Goal: Information Seeking & Learning: Learn about a topic

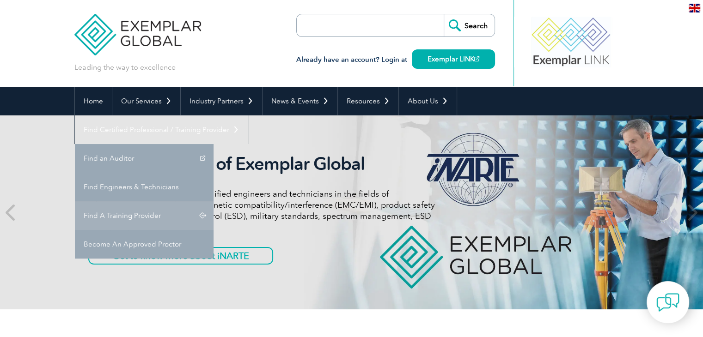
click at [213, 201] on link "Find A Training Provider" at bounding box center [144, 215] width 139 height 29
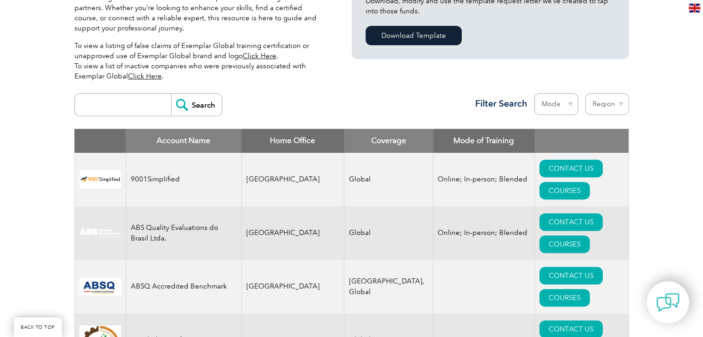
scroll to position [277, 0]
click at [136, 102] on input "search" at bounding box center [124, 105] width 91 height 22
type input "biqs"
click at [189, 104] on input "Search" at bounding box center [196, 105] width 51 height 22
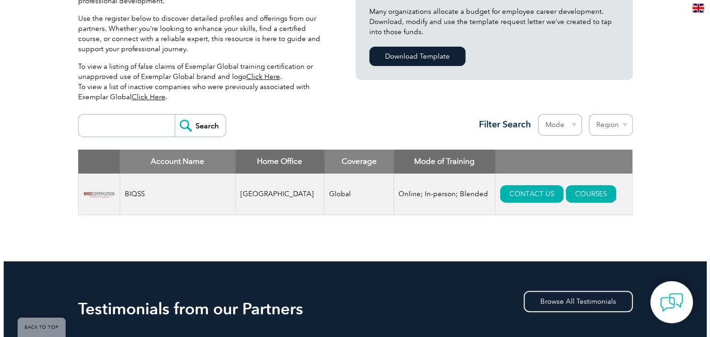
scroll to position [323, 0]
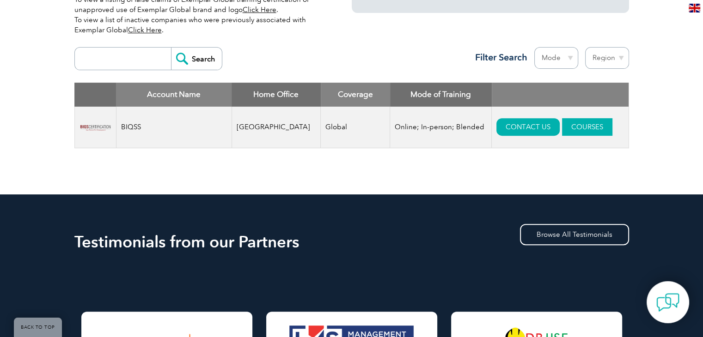
click at [566, 125] on link "COURSES" at bounding box center [587, 127] width 50 height 18
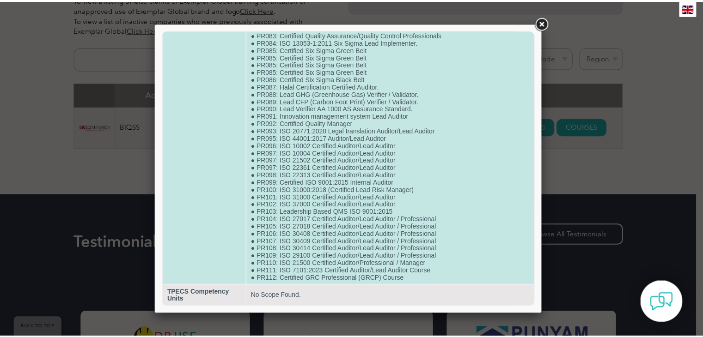
scroll to position [714, 0]
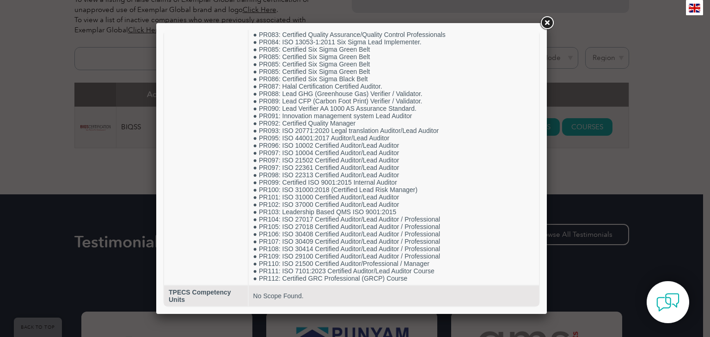
click at [98, 203] on div at bounding box center [355, 168] width 710 height 337
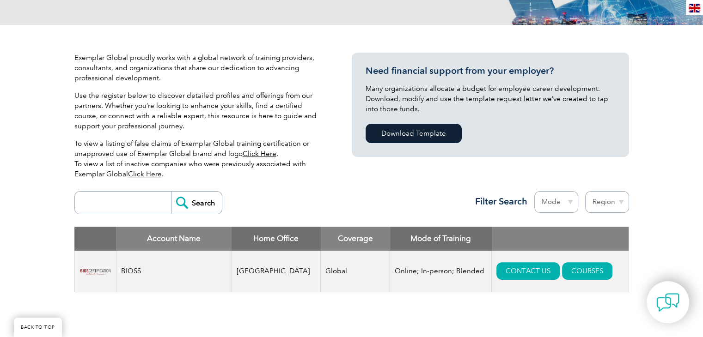
scroll to position [277, 0]
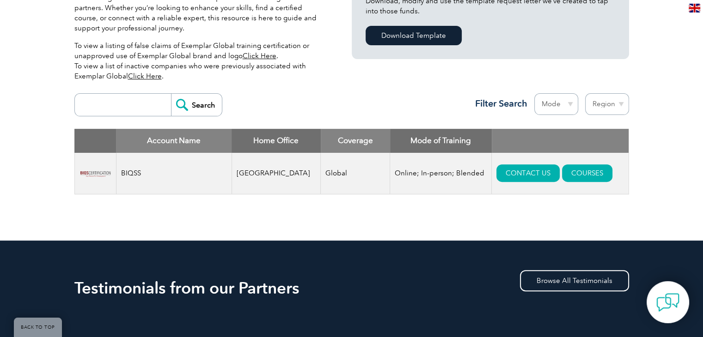
click at [144, 108] on input "search" at bounding box center [124, 105] width 91 height 22
type input "leader"
click at [207, 102] on input "Search" at bounding box center [196, 105] width 51 height 22
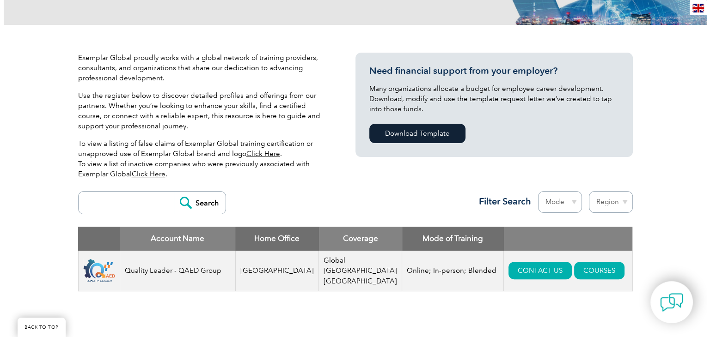
scroll to position [277, 0]
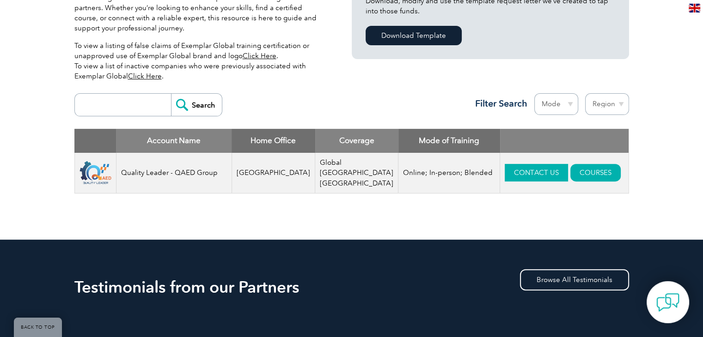
click at [505, 172] on link "CONTACT US" at bounding box center [536, 173] width 63 height 18
click at [570, 167] on link "COURSES" at bounding box center [595, 173] width 50 height 18
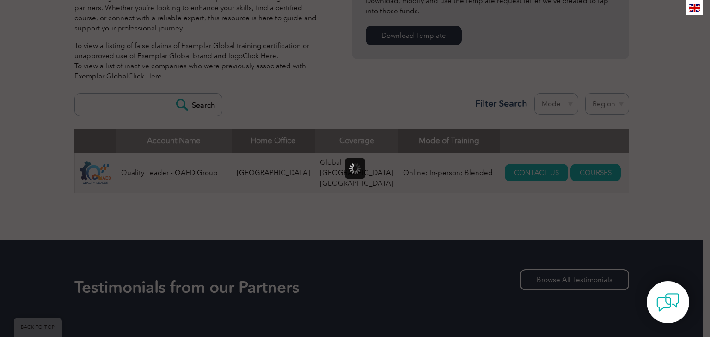
click at [39, 198] on div at bounding box center [355, 168] width 710 height 337
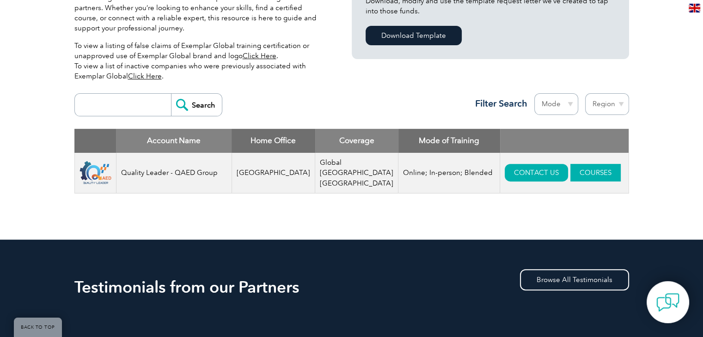
click at [582, 171] on link "COURSES" at bounding box center [595, 173] width 50 height 18
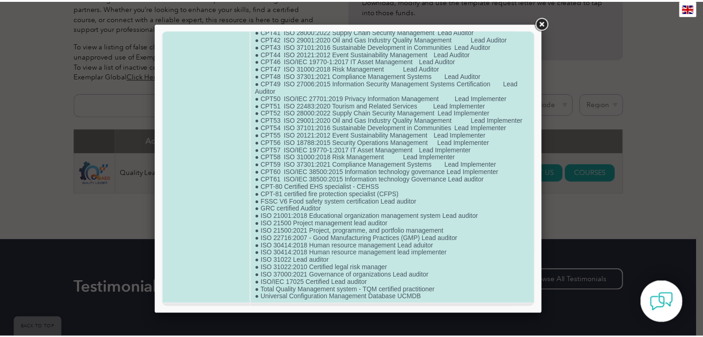
scroll to position [420, 0]
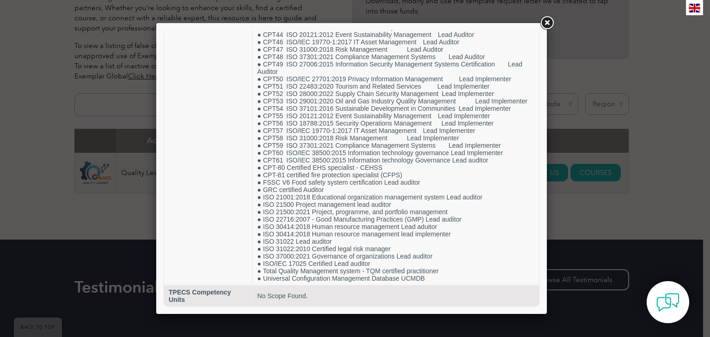
click at [549, 26] on link at bounding box center [546, 23] width 17 height 17
